Goal: Information Seeking & Learning: Learn about a topic

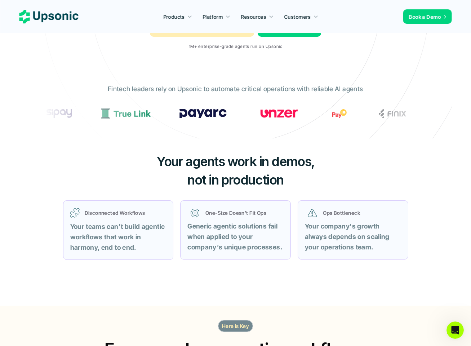
scroll to position [168, 0]
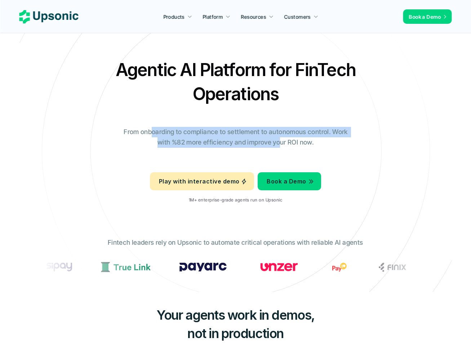
drag, startPoint x: 153, startPoint y: 130, endPoint x: 290, endPoint y: 150, distance: 138.3
click at [290, 150] on div "Agentic AI Platform for FinTech Operations From onboarding to compliance to set…" at bounding box center [236, 133] width 422 height 151
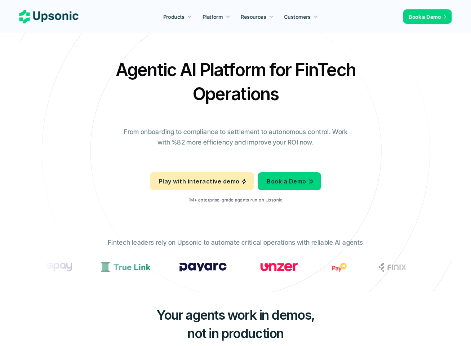
click at [296, 151] on div "Agentic AI Platform for FinTech Operations From onboarding to compliance to set…" at bounding box center [236, 133] width 422 height 151
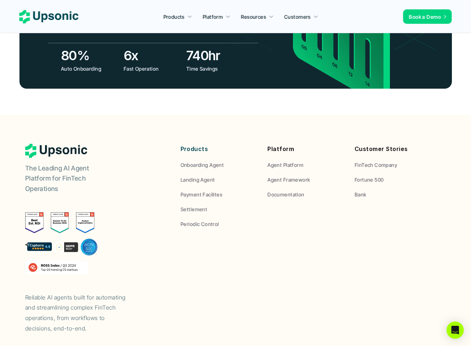
scroll to position [2663, 0]
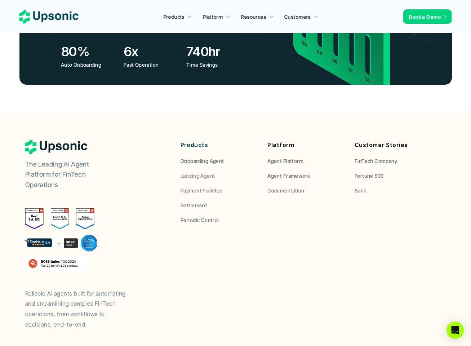
click at [208, 157] on p "Onboarding Agent" at bounding box center [202, 161] width 44 height 8
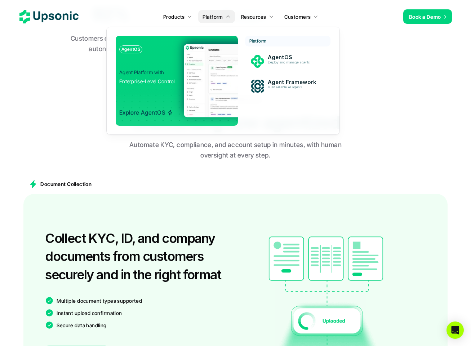
scroll to position [366, 0]
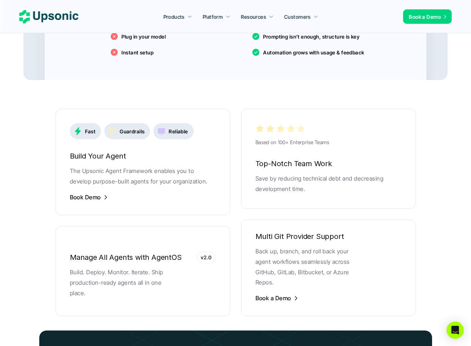
scroll to position [1350, 0]
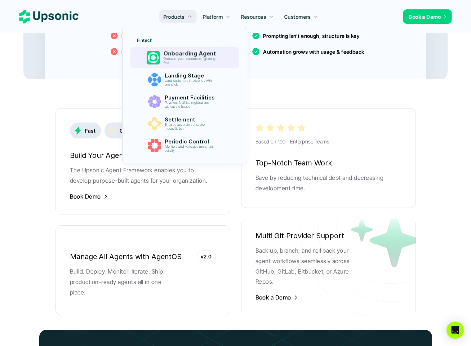
click at [172, 55] on p "Onboarding Agent" at bounding box center [192, 53] width 56 height 7
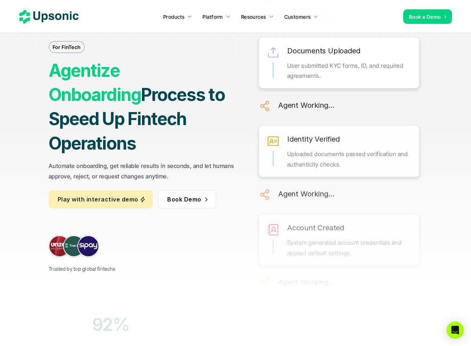
scroll to position [168, 0]
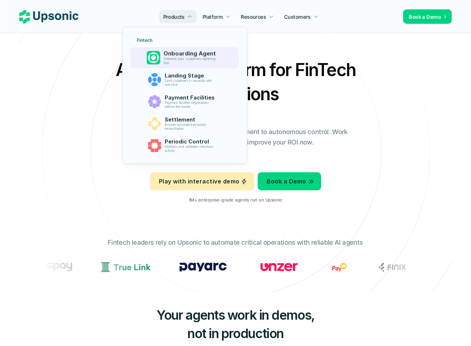
click at [184, 57] on p "Onboard your customers lightning fast" at bounding box center [191, 61] width 55 height 8
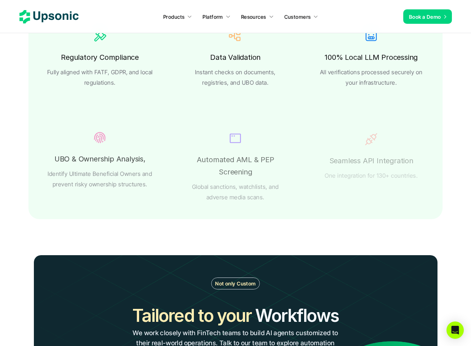
scroll to position [1369, 0]
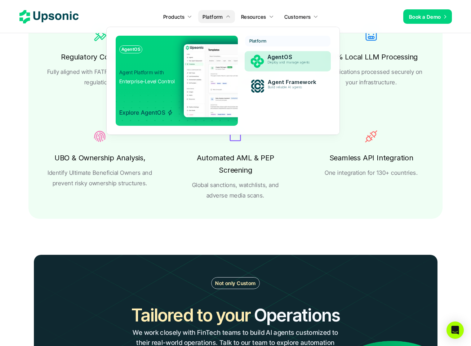
click at [281, 61] on p "Deploy and manage agents" at bounding box center [293, 63] width 53 height 4
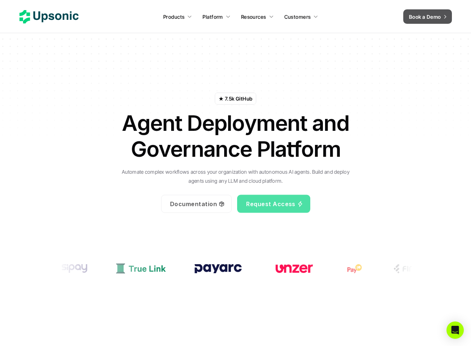
click at [413, 19] on p "Book a Demo" at bounding box center [425, 17] width 32 height 8
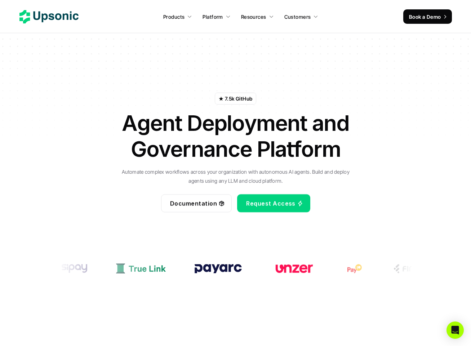
click at [432, 19] on p "Book a Demo" at bounding box center [425, 17] width 32 height 8
click at [432, 20] on p "Book a Demo" at bounding box center [425, 17] width 32 height 8
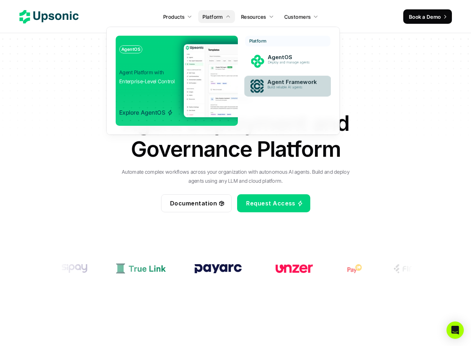
click at [272, 83] on p "Agent Framework" at bounding box center [294, 82] width 54 height 6
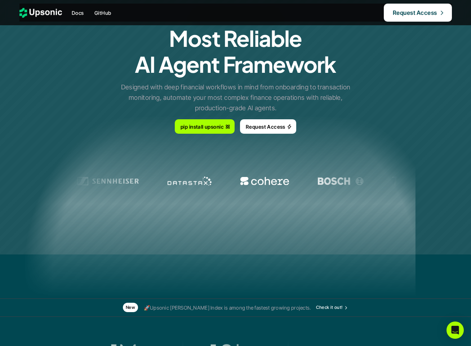
scroll to position [84, 0]
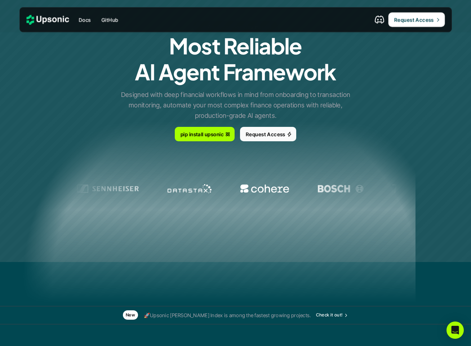
click at [216, 135] on p "pip install upsonic" at bounding box center [201, 134] width 43 height 8
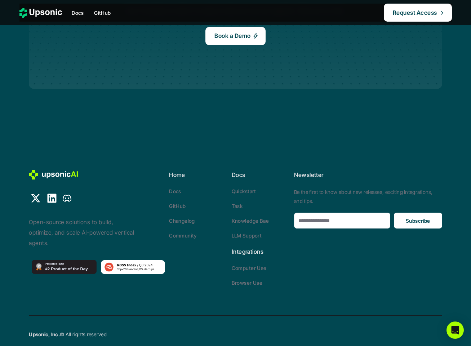
scroll to position [2287, 0]
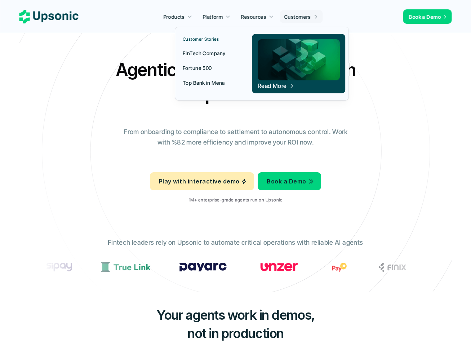
click at [302, 17] on p "Customers" at bounding box center [297, 17] width 27 height 8
click at [228, 52] on link "FinTech Company" at bounding box center [208, 52] width 61 height 13
click at [212, 79] on p "Top Bank in Mena" at bounding box center [204, 83] width 42 height 8
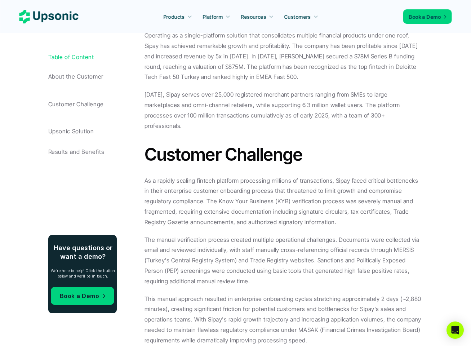
scroll to position [504, 0]
